Goal: Information Seeking & Learning: Learn about a topic

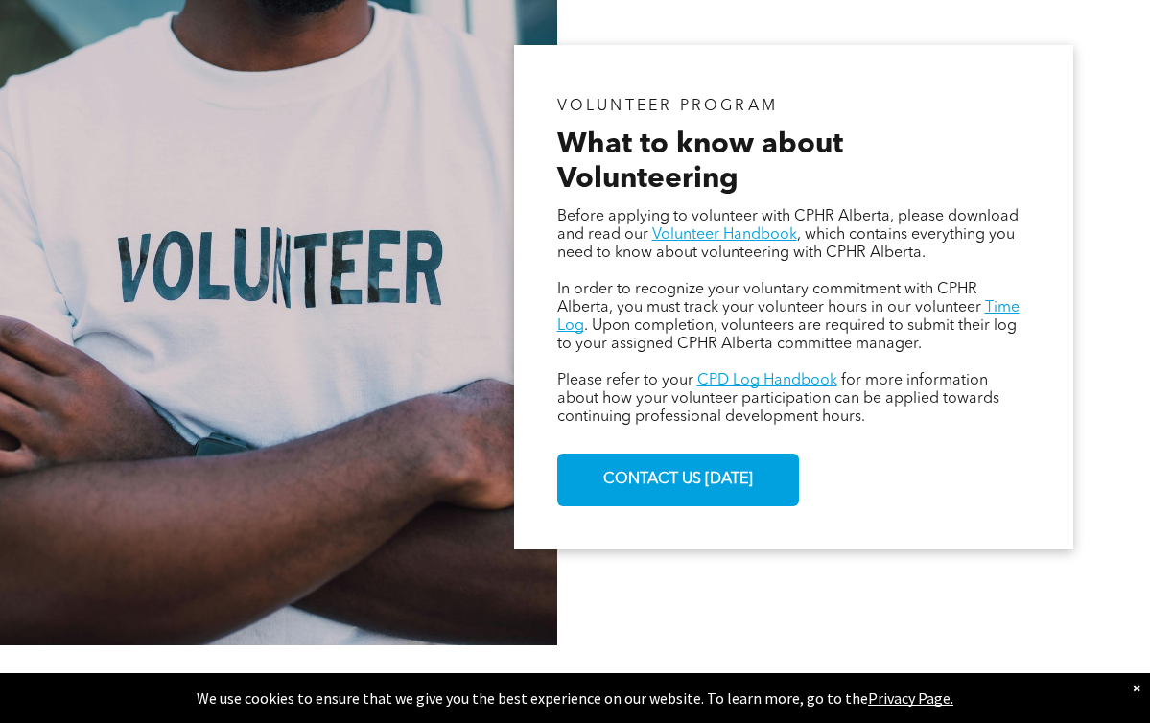
scroll to position [1088, 0]
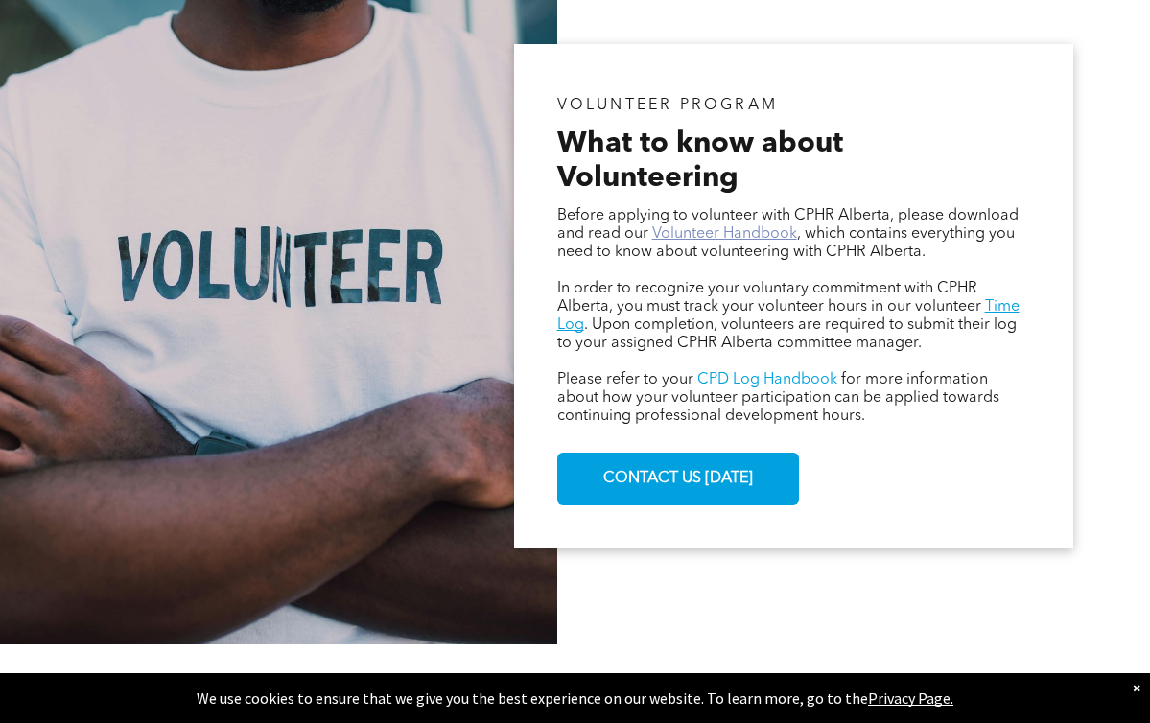
click at [705, 226] on link "Volunteer Handbook" at bounding box center [724, 233] width 145 height 15
click at [1065, 345] on div "VOLUNTEER PROGRAM What to know about Volunteering Before applying to volunteer …" at bounding box center [793, 296] width 559 height 505
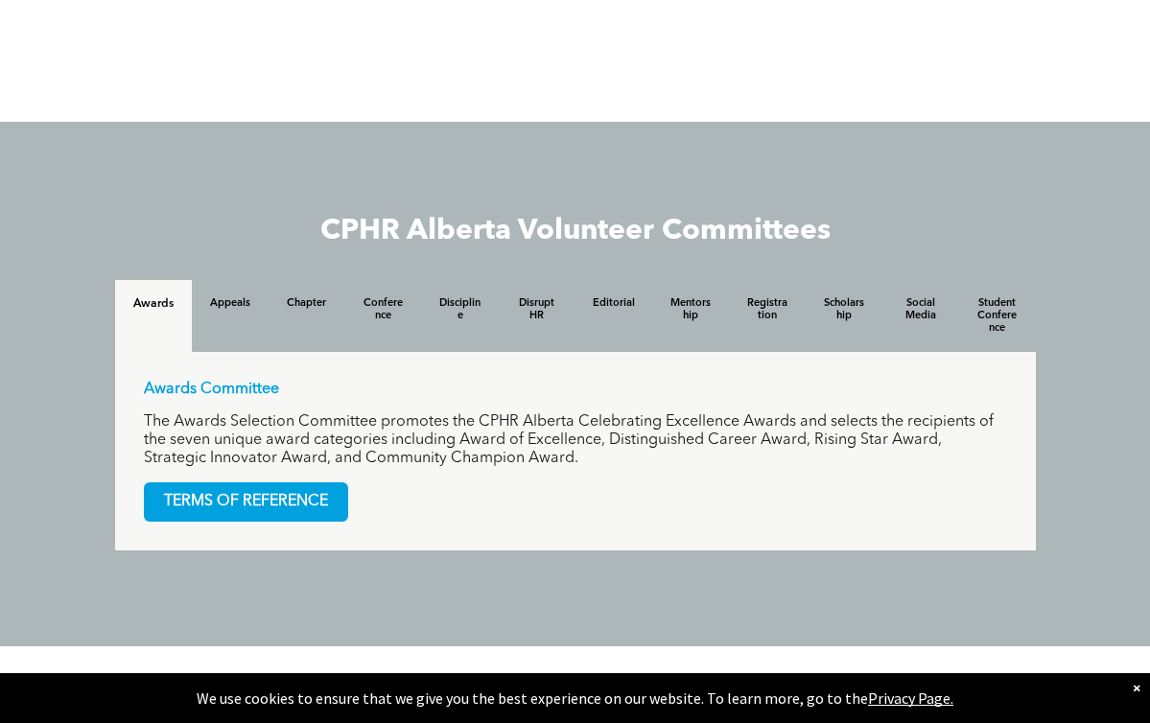
scroll to position [1728, 0]
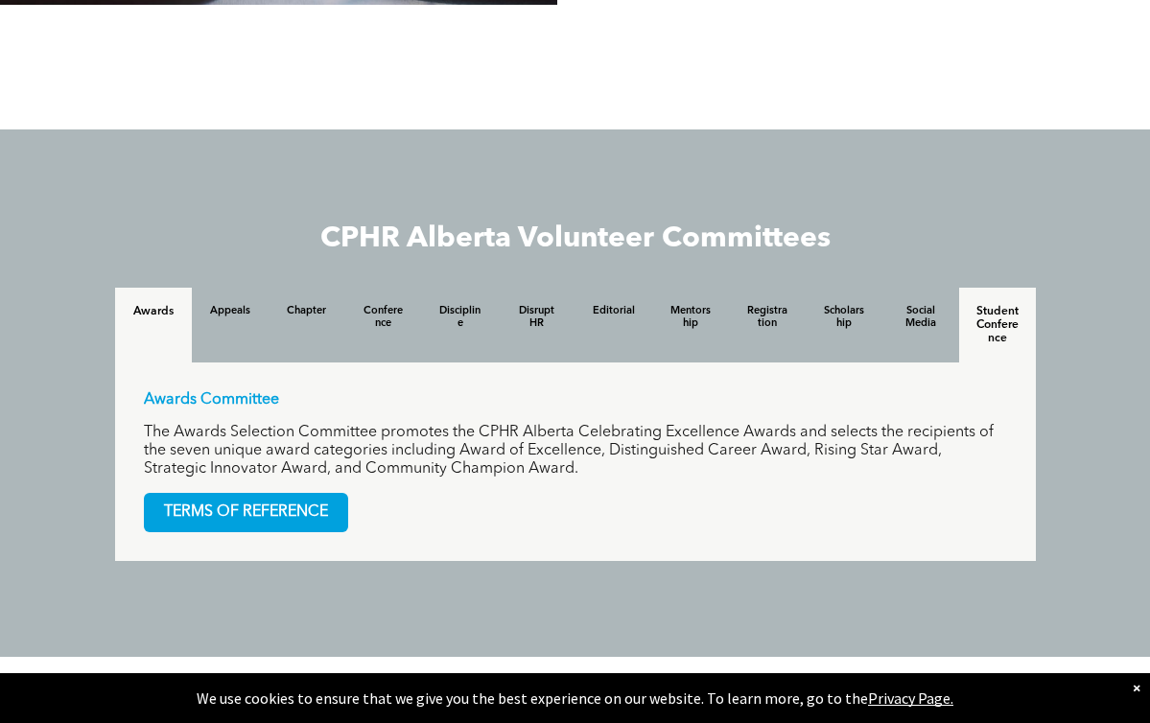
click at [1019, 305] on h4 "Student Conference" at bounding box center [998, 325] width 42 height 40
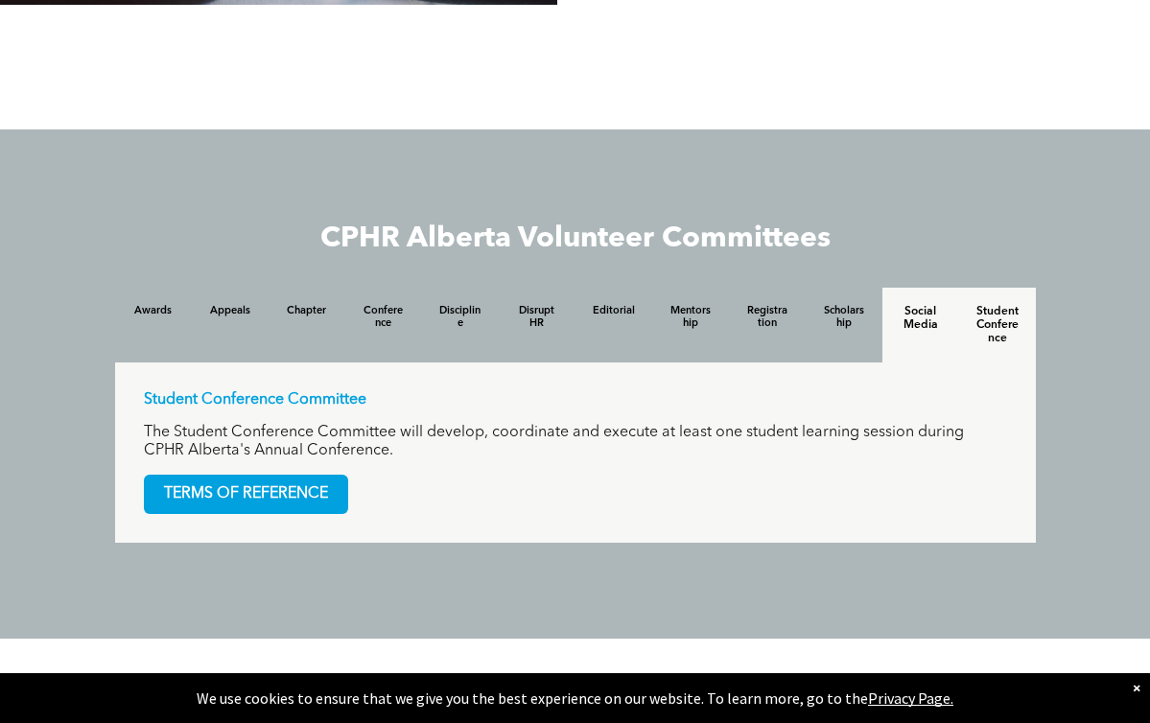
click at [942, 305] on h4 "Social Media" at bounding box center [921, 318] width 42 height 27
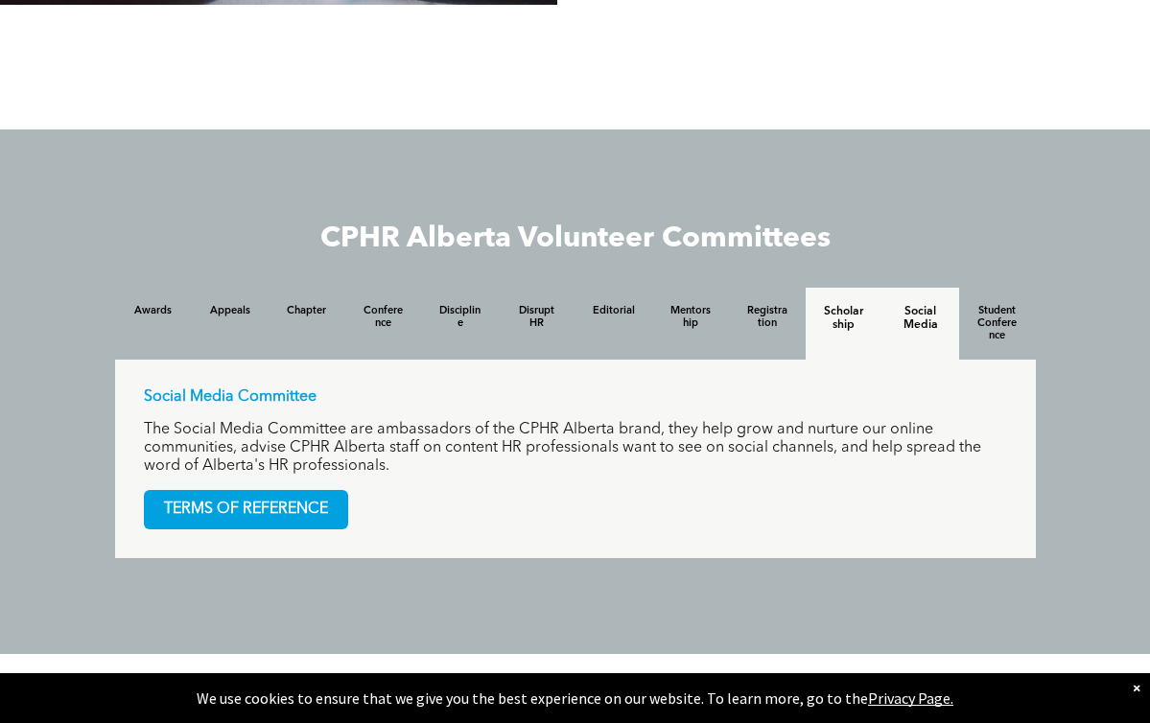
click at [865, 305] on h4 "Scholarship" at bounding box center [844, 318] width 42 height 27
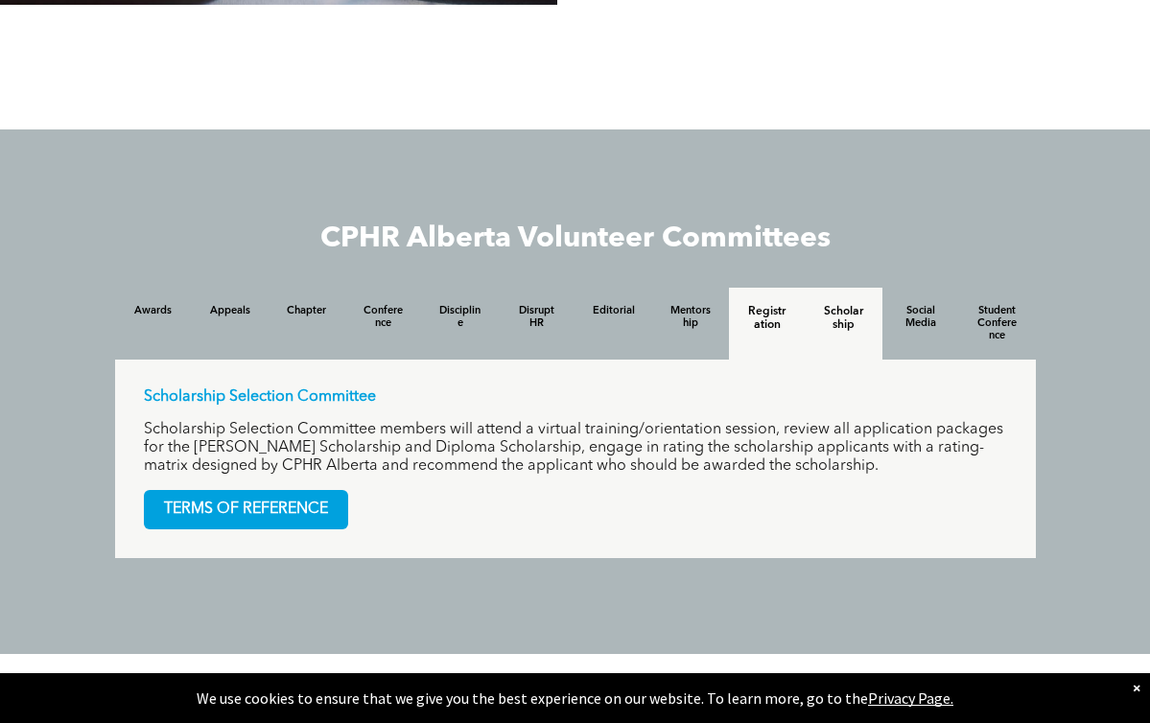
click at [789, 305] on h4 "Registration" at bounding box center [767, 318] width 42 height 27
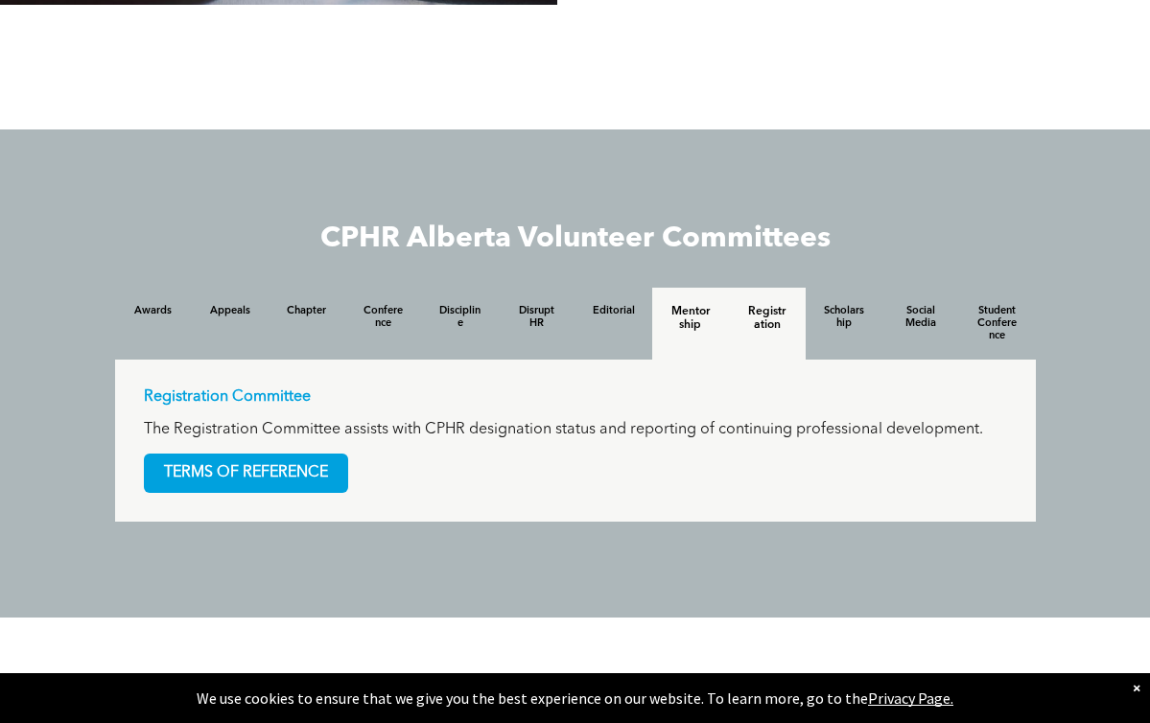
click at [700, 305] on h4 "Mentorship" at bounding box center [691, 318] width 42 height 27
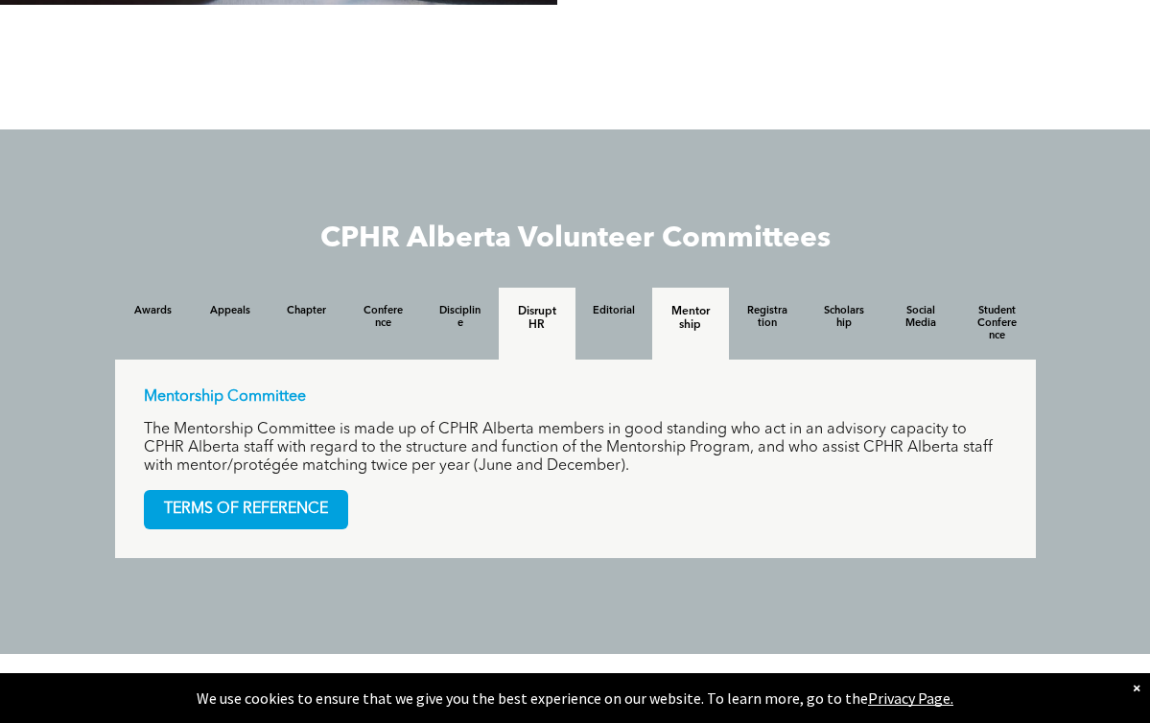
click at [520, 305] on h4 "DisruptHR" at bounding box center [537, 318] width 42 height 27
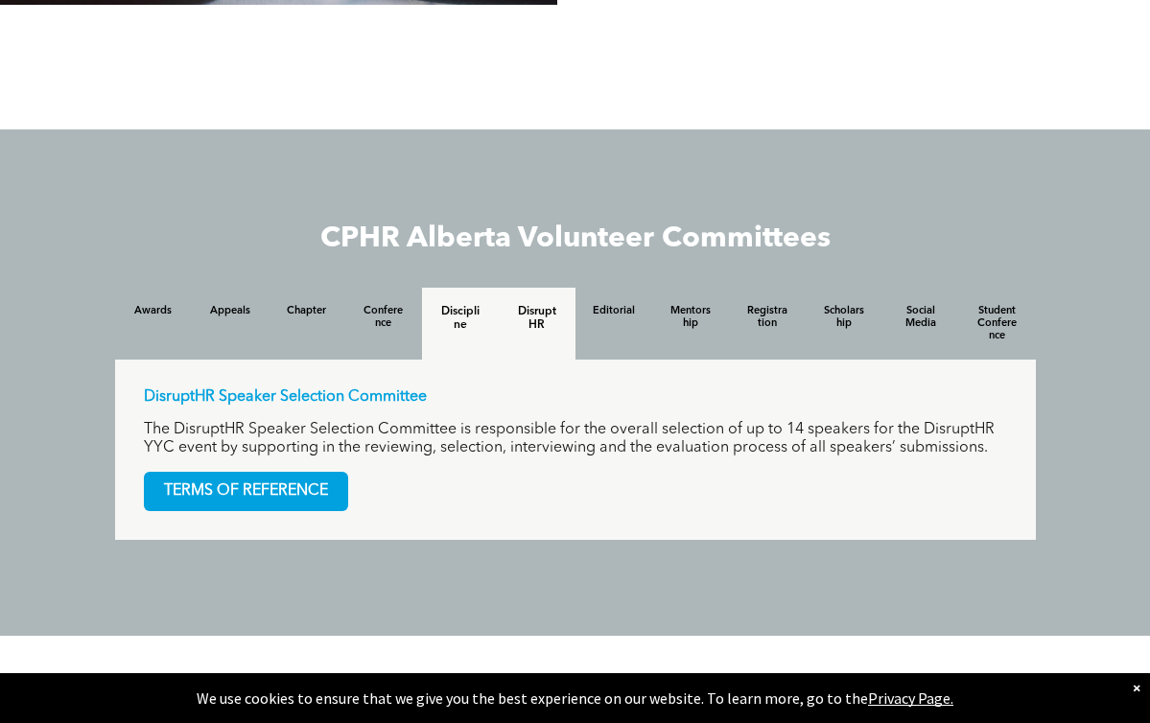
click at [461, 305] on h4 "Discipline" at bounding box center [460, 318] width 42 height 27
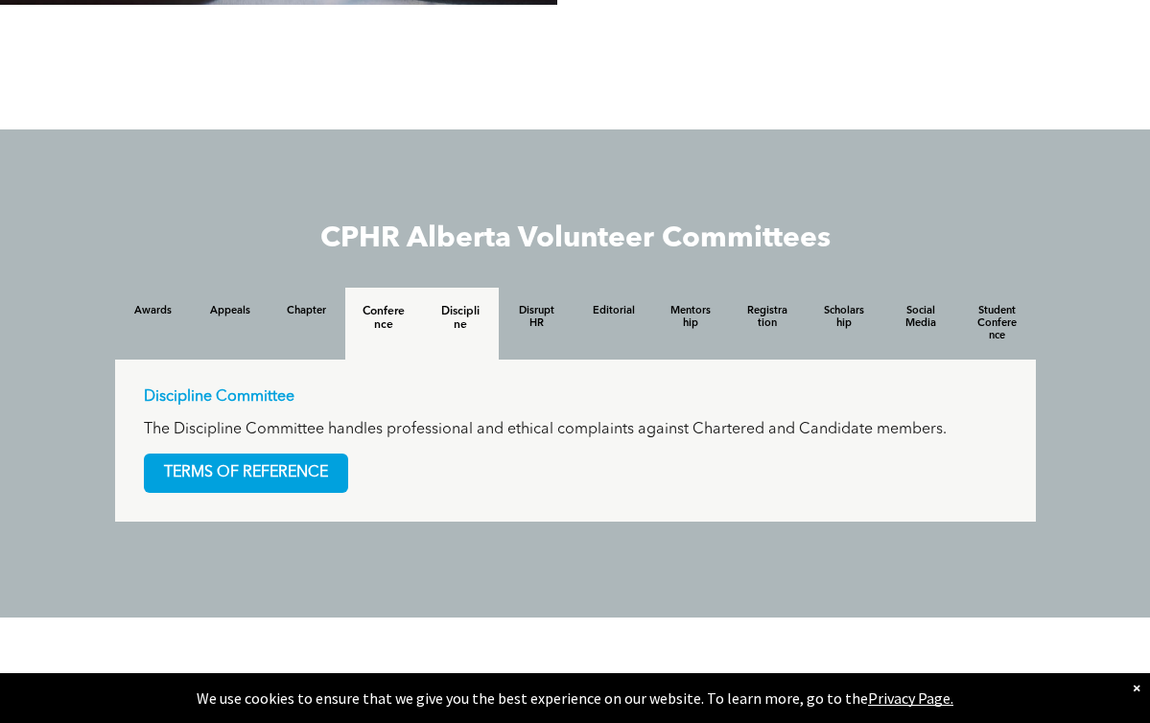
click at [363, 305] on h4 "Conference" at bounding box center [384, 318] width 42 height 27
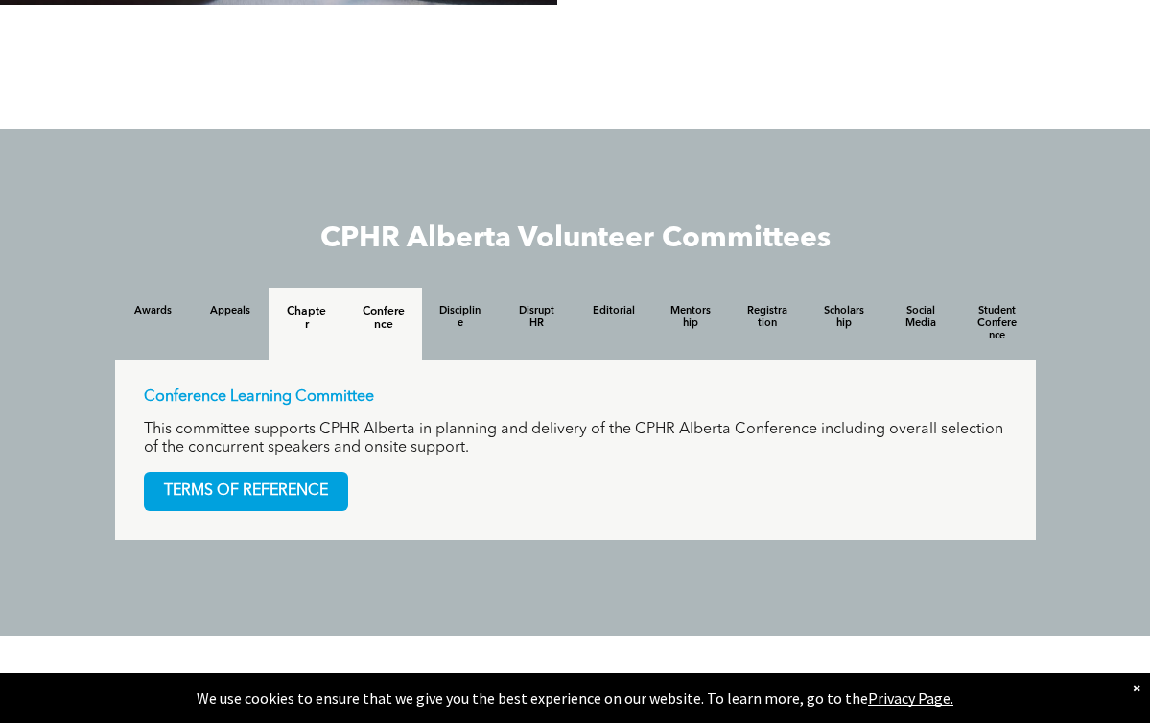
click at [286, 305] on h4 "Chapter" at bounding box center [307, 318] width 42 height 27
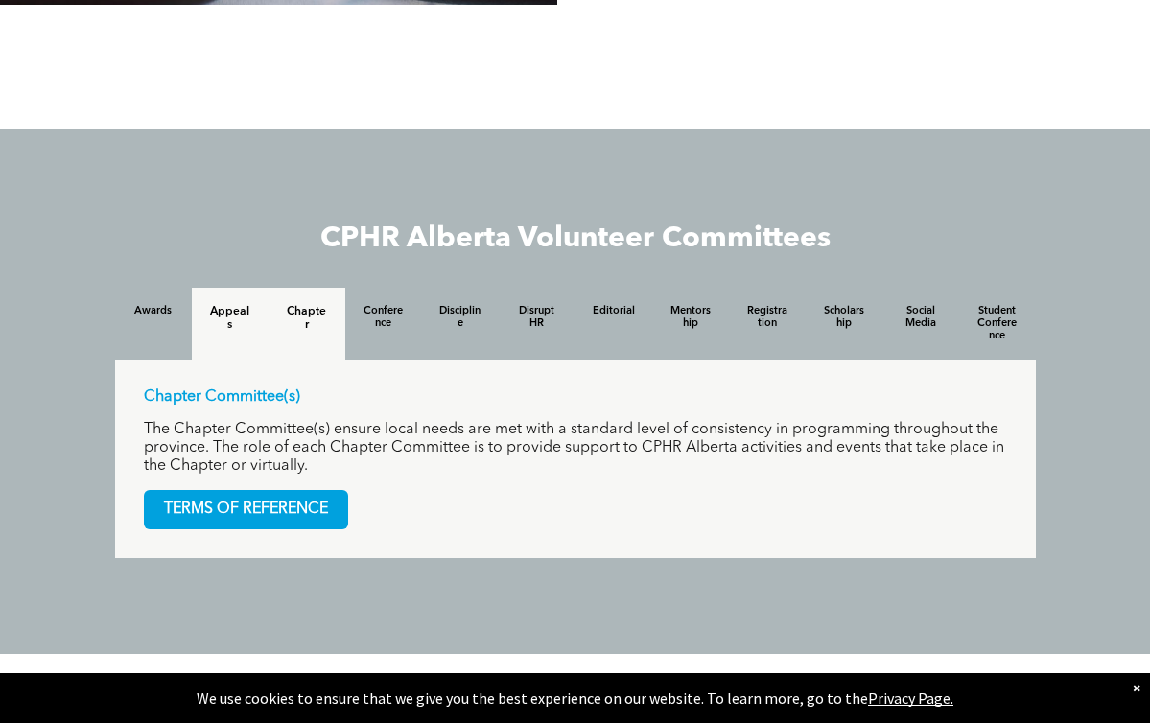
click at [209, 305] on h4 "Appeals" at bounding box center [230, 318] width 42 height 27
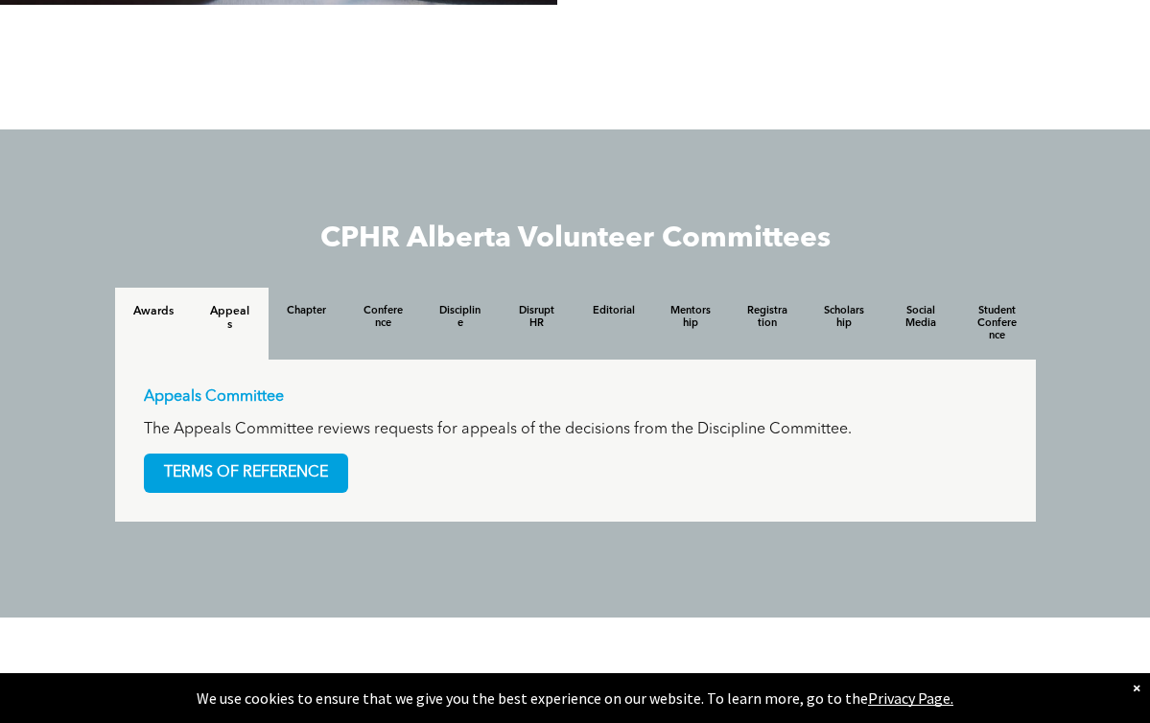
click at [115, 288] on div "Awards" at bounding box center [153, 324] width 77 height 72
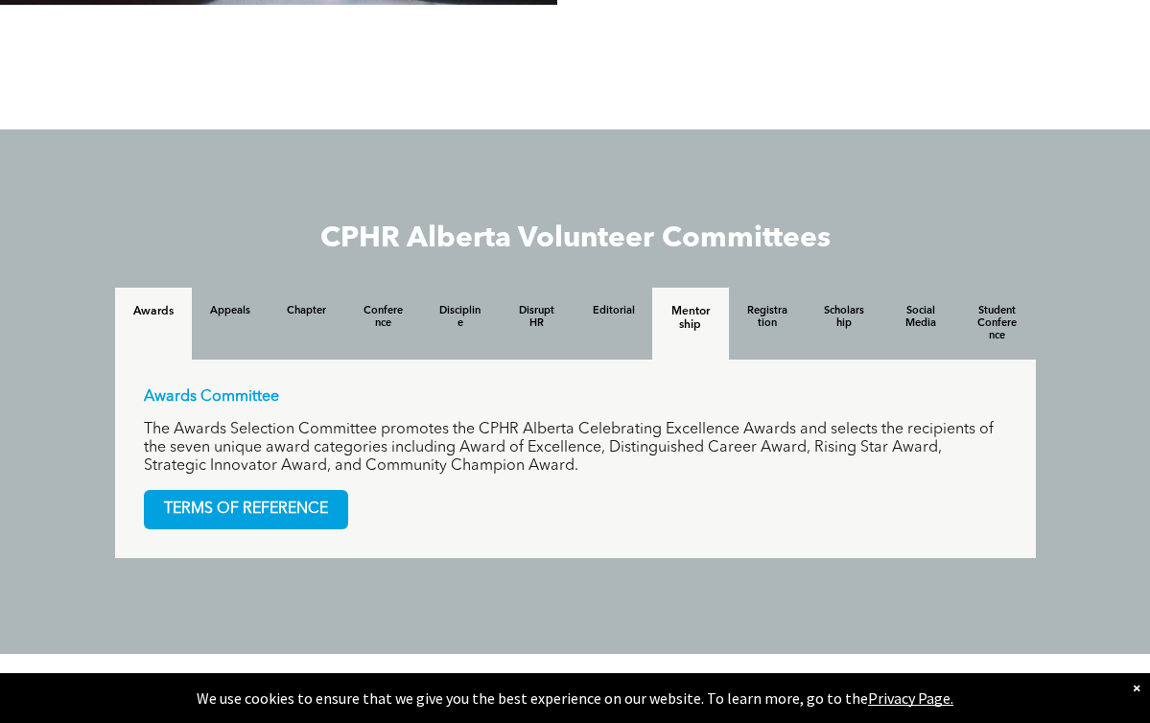
click at [687, 288] on div "Mentorship" at bounding box center [690, 324] width 77 height 72
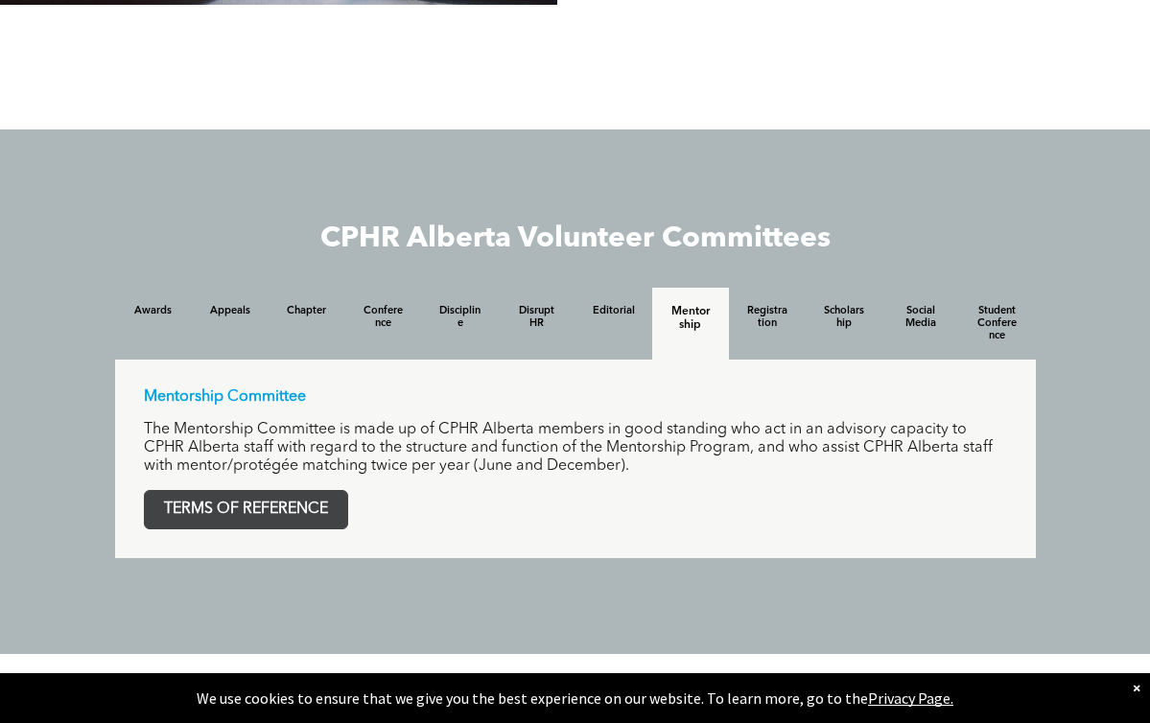
click at [184, 491] on span "TERMS OF REFERENCE" at bounding box center [246, 509] width 202 height 37
